Goal: Task Accomplishment & Management: Use online tool/utility

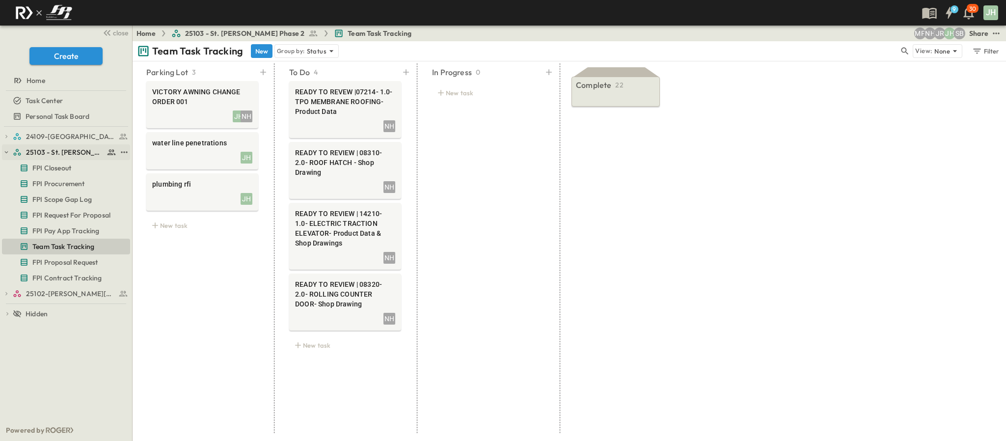
click at [10, 149] on button "button" at bounding box center [6, 152] width 9 height 9
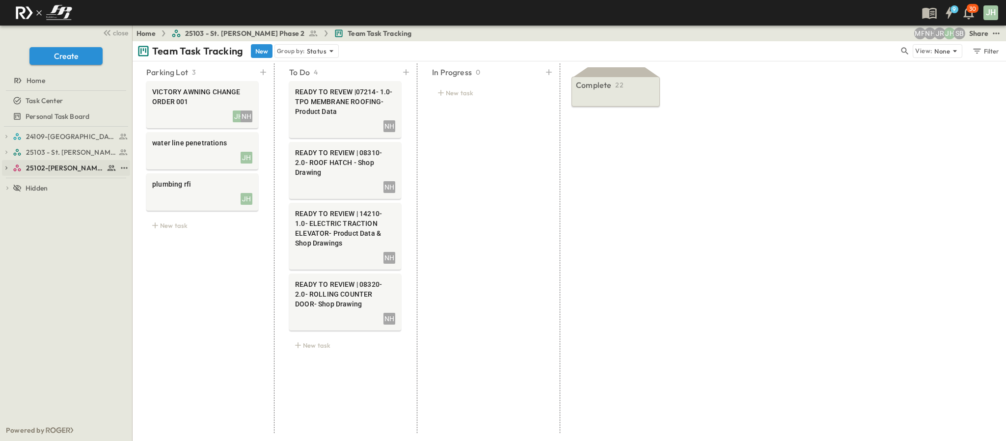
click at [27, 163] on span "25102-[PERSON_NAME][DEMOGRAPHIC_DATA][GEOGRAPHIC_DATA]" at bounding box center [65, 168] width 78 height 10
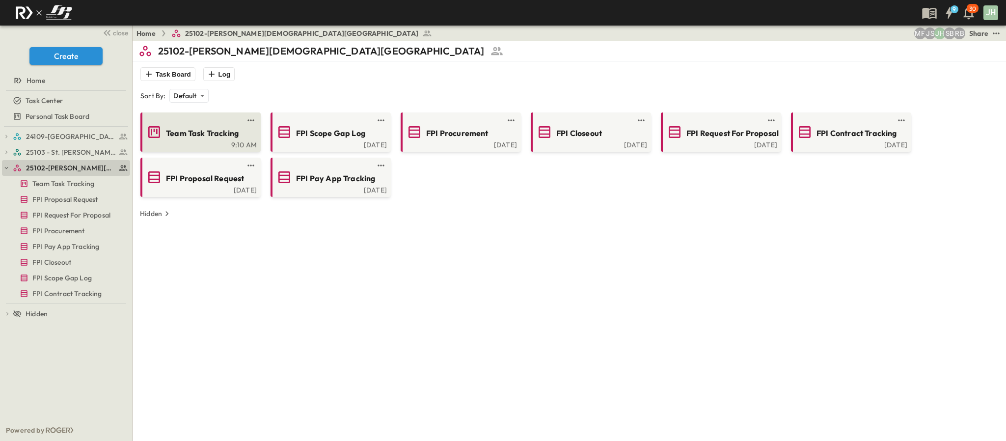
click at [192, 147] on div "9:10 AM" at bounding box center [199, 144] width 114 height 8
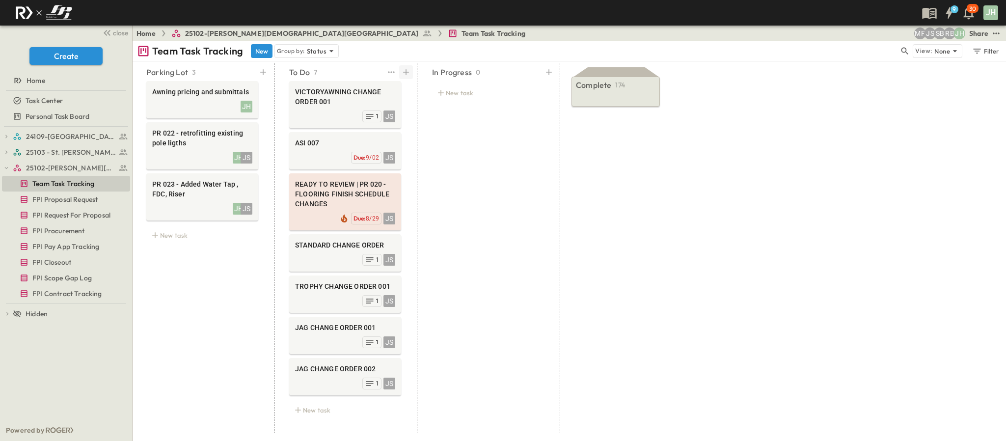
click at [404, 72] on icon at bounding box center [406, 72] width 6 height 6
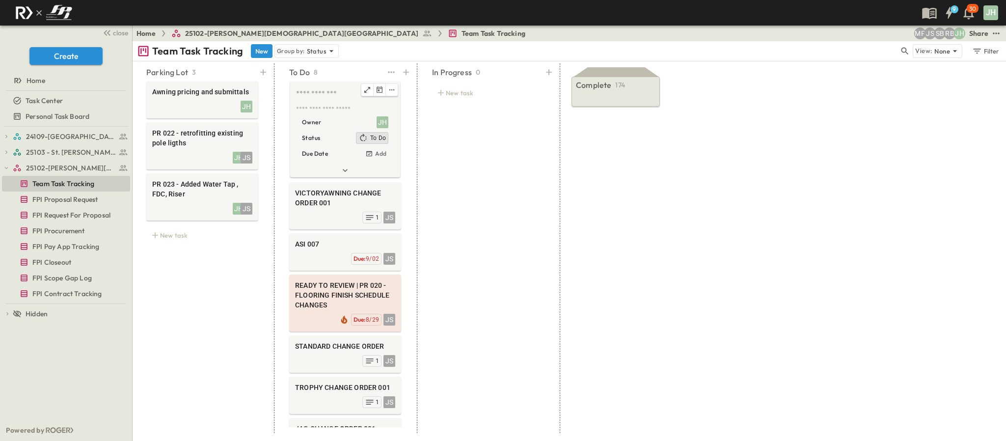
click at [316, 93] on textarea at bounding box center [344, 93] width 96 height 11
click at [358, 98] on textarea "**********" at bounding box center [344, 93] width 97 height 11
paste textarea "**********"
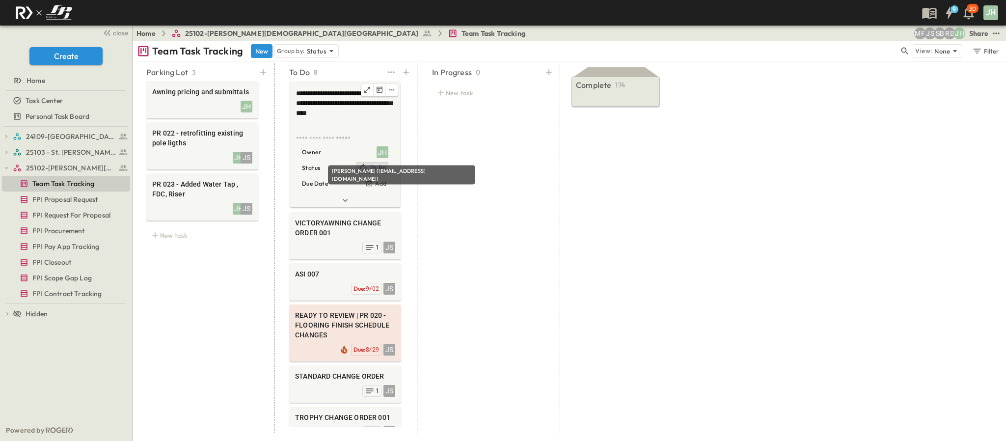
type textarea "**********"
click at [386, 155] on div "JH" at bounding box center [383, 152] width 12 height 12
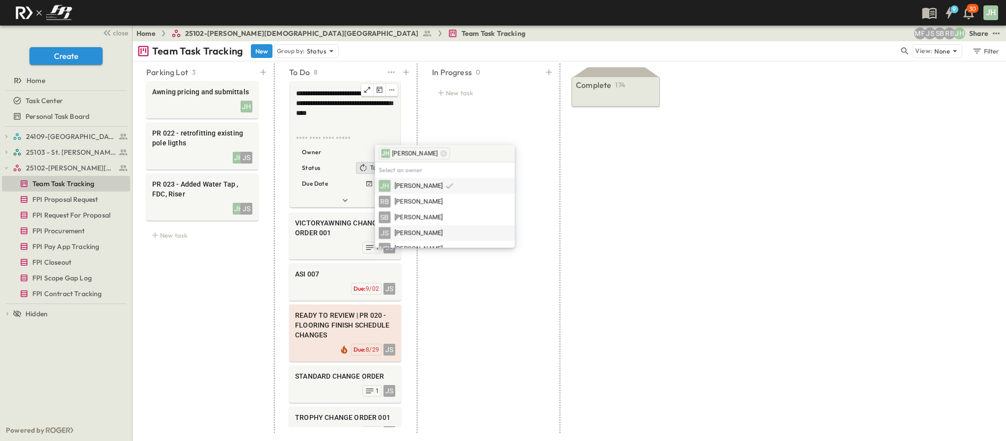
click at [416, 229] on span "[PERSON_NAME]" at bounding box center [419, 232] width 48 height 9
click at [426, 152] on icon at bounding box center [430, 154] width 8 height 8
click at [438, 138] on div "In Progress 0 New task" at bounding box center [488, 248] width 136 height 370
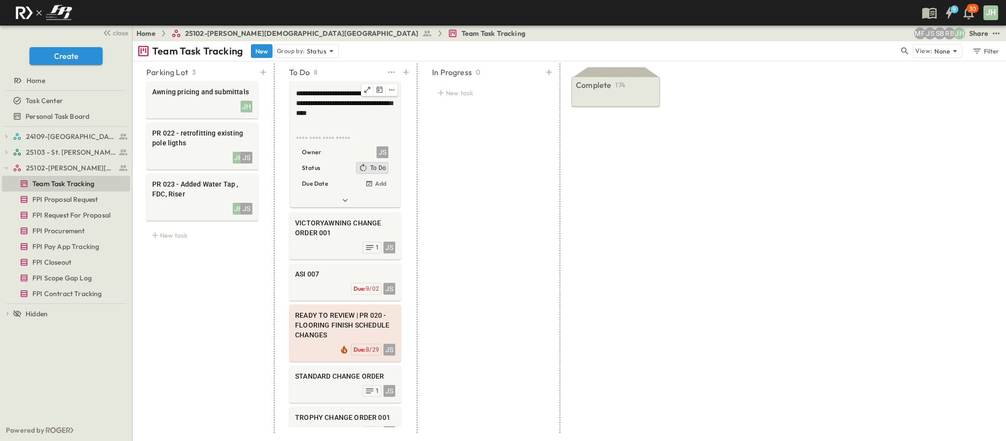
click at [354, 189] on div "Due Date Add" at bounding box center [345, 184] width 86 height 12
click at [351, 194] on div at bounding box center [345, 200] width 110 height 14
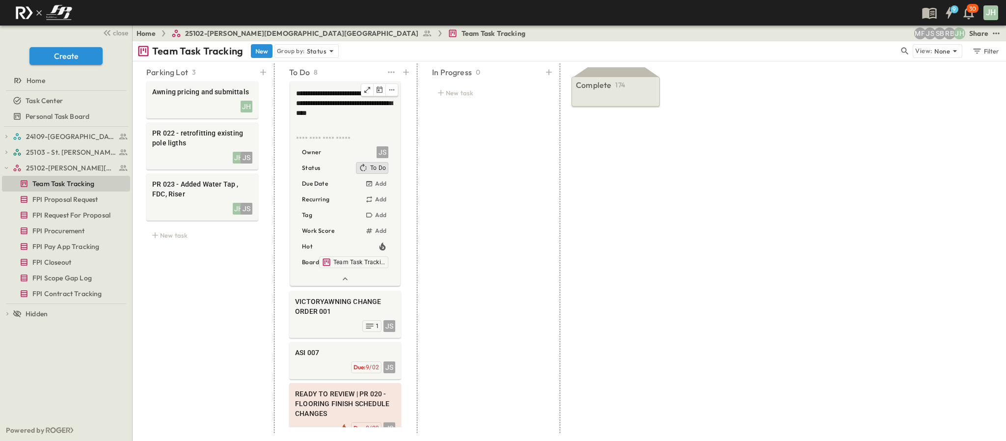
click at [386, 241] on div "Hot" at bounding box center [345, 247] width 86 height 12
click at [386, 242] on icon "button" at bounding box center [383, 247] width 10 height 10
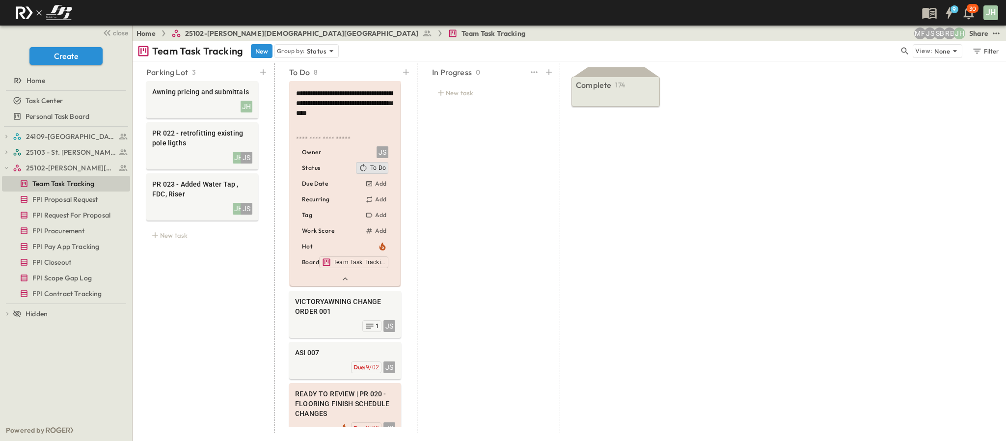
click at [475, 223] on div "In Progress 0 New task" at bounding box center [488, 248] width 136 height 370
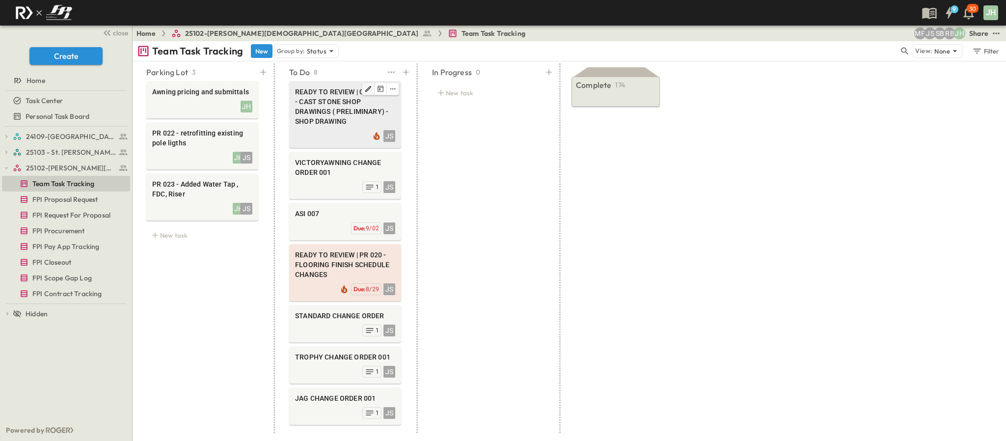
click at [373, 90] on button "Edit" at bounding box center [368, 89] width 12 height 12
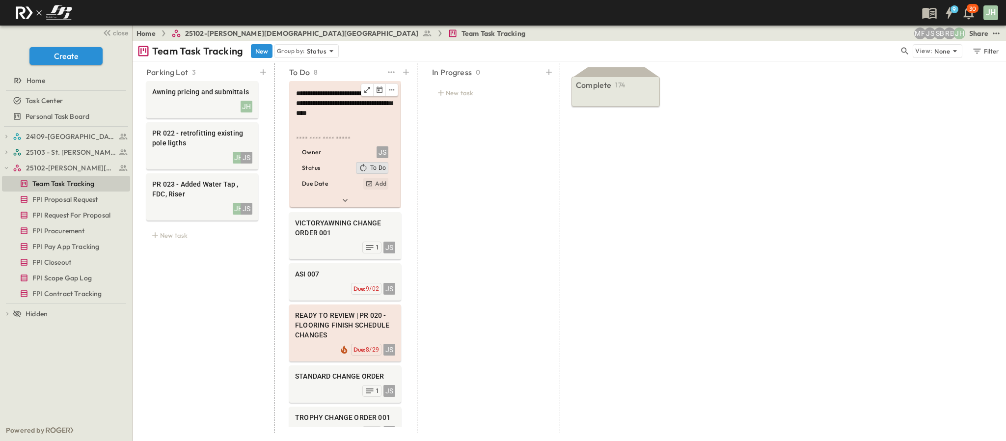
click at [379, 180] on h6 "Add" at bounding box center [380, 184] width 11 height 8
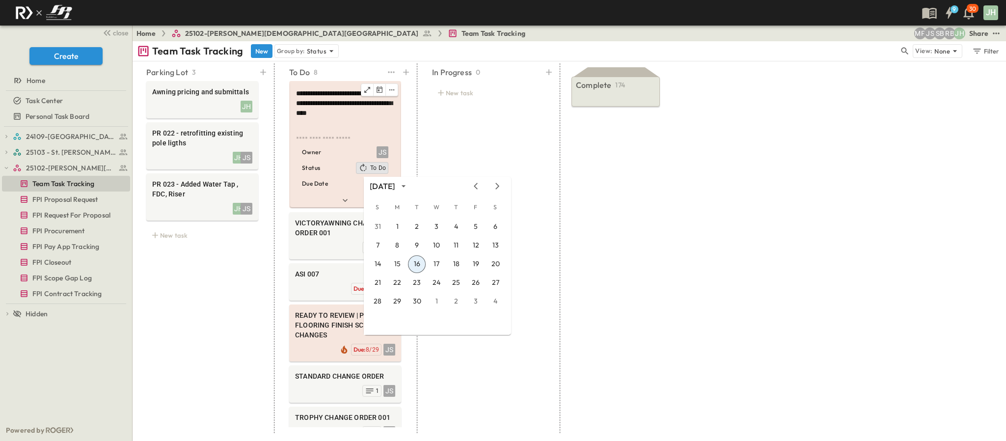
click at [421, 266] on button "16" at bounding box center [417, 264] width 18 height 18
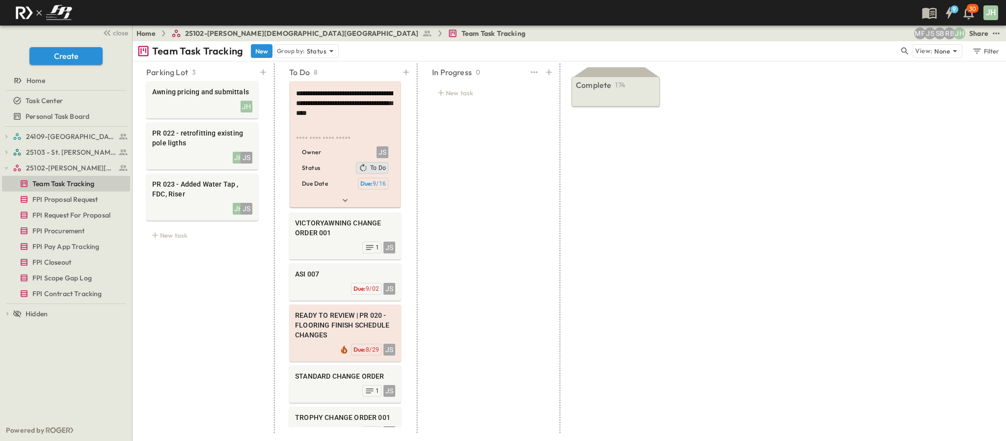
click at [444, 116] on div "In Progress 0 New task" at bounding box center [488, 248] width 136 height 370
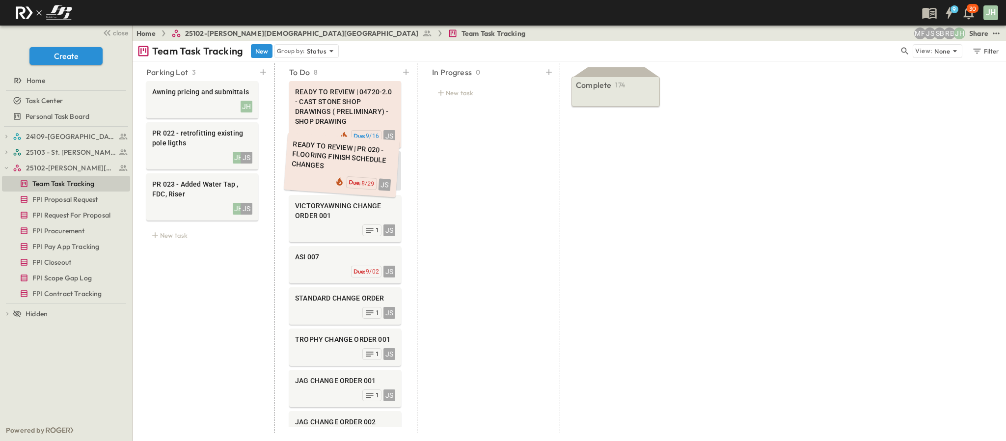
drag, startPoint x: 326, startPoint y: 272, endPoint x: 323, endPoint y: 164, distance: 108.1
